Goal: Information Seeking & Learning: Learn about a topic

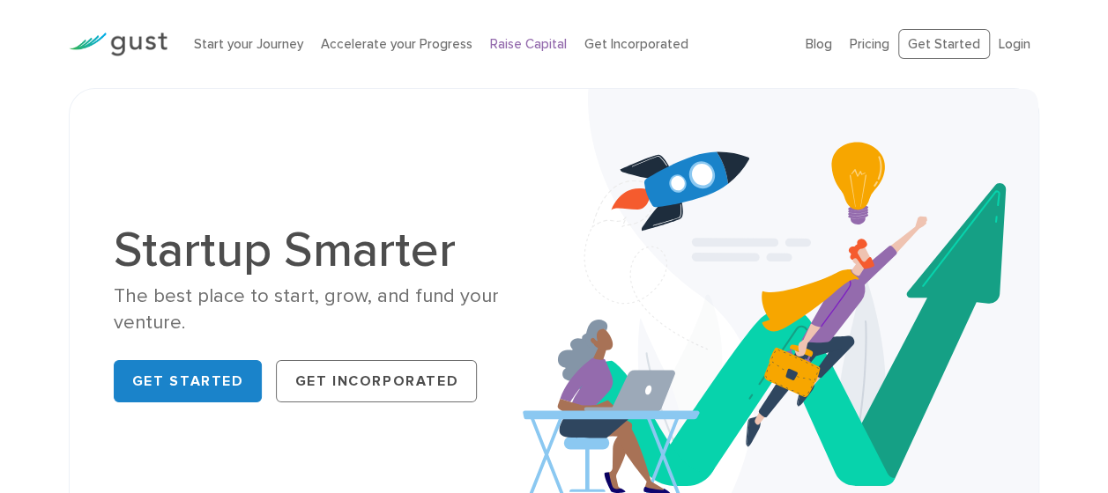
click at [509, 41] on link "Raise Capital" at bounding box center [528, 44] width 77 height 16
click at [864, 43] on link "Pricing" at bounding box center [869, 44] width 40 height 16
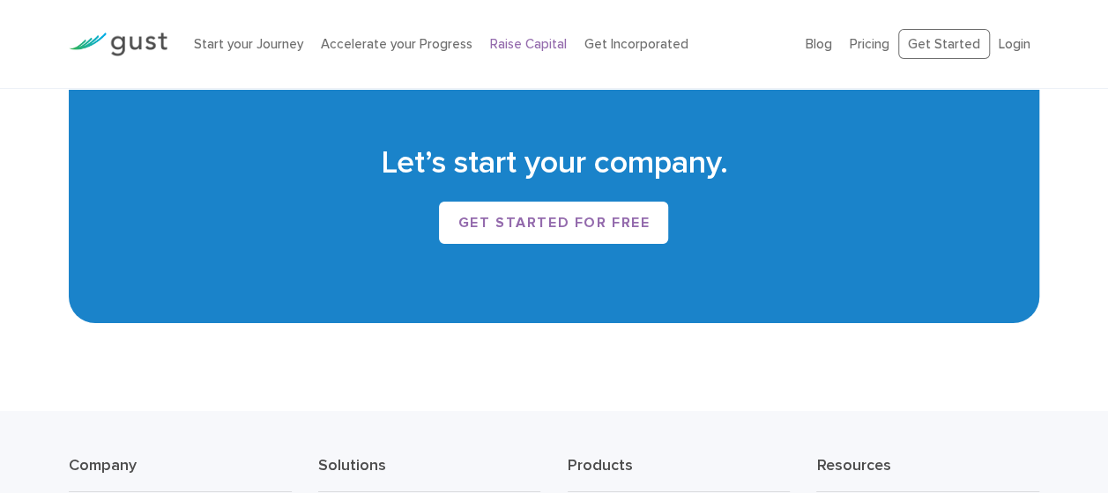
scroll to position [2790, 0]
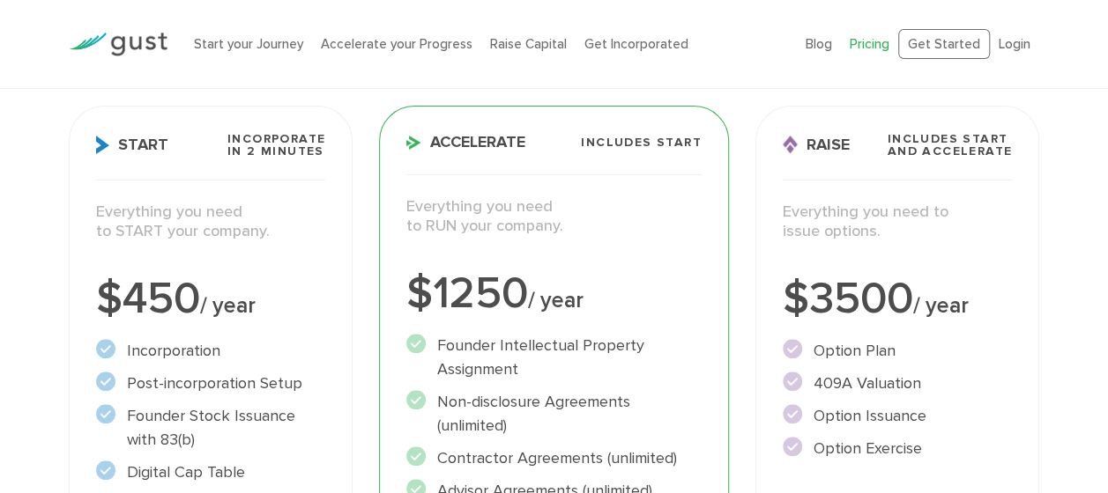
scroll to position [232, 0]
